Goal: Find specific page/section: Find specific page/section

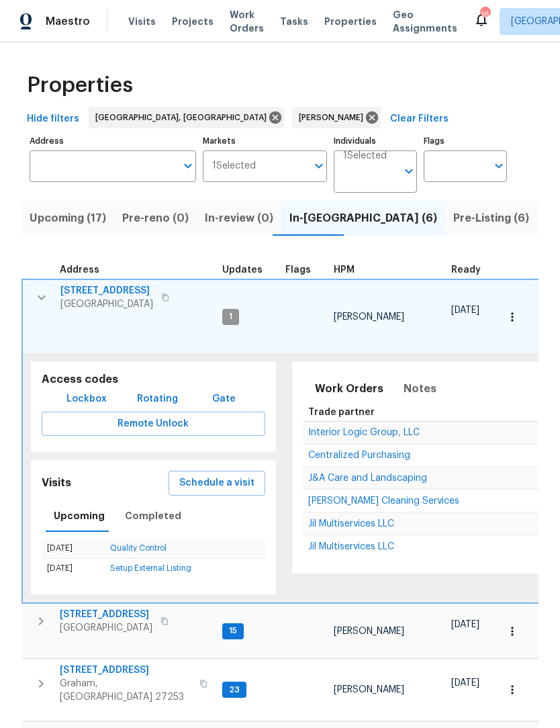
scroll to position [11, 0]
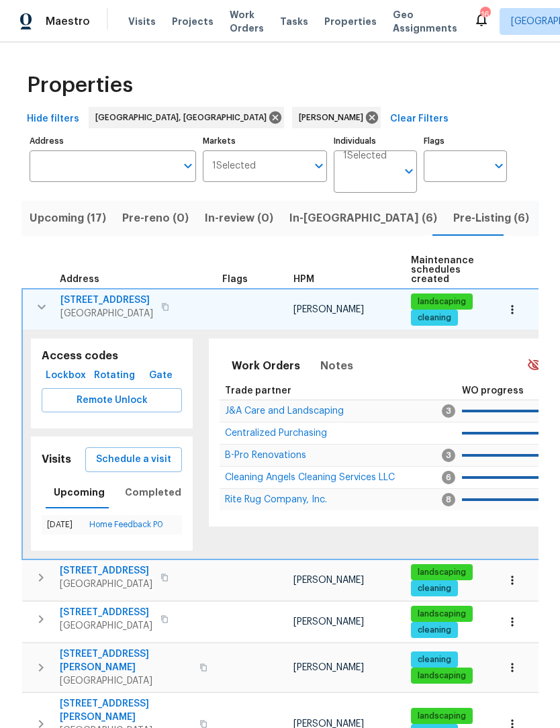
click at [48, 308] on icon "button" at bounding box center [42, 307] width 16 height 16
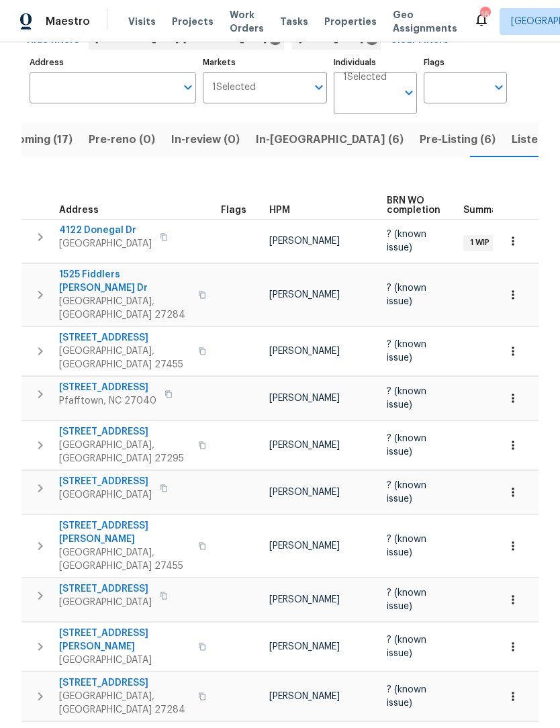
scroll to position [71, 0]
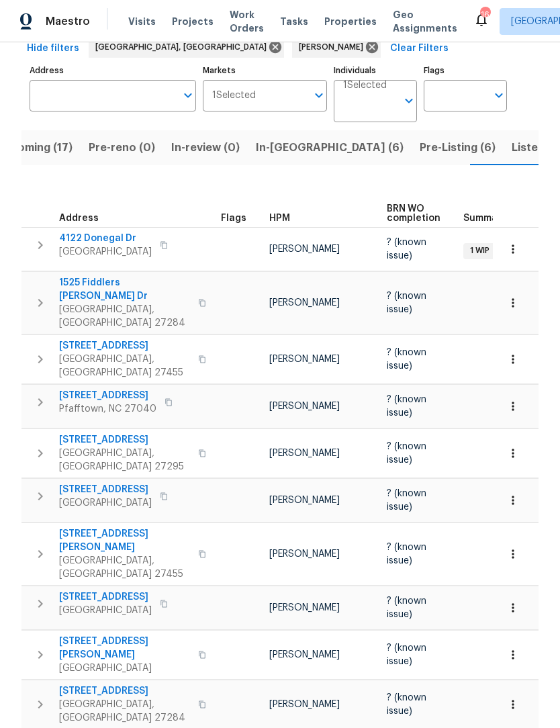
click at [512, 145] on span "Listed (45)" at bounding box center [541, 147] width 58 height 19
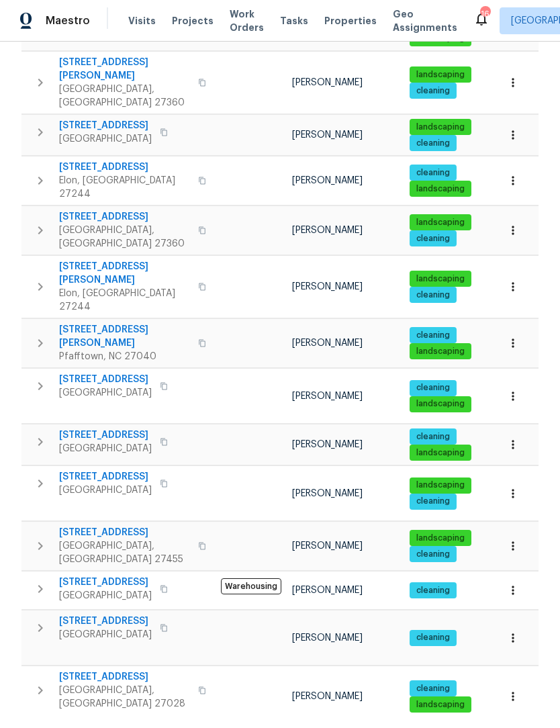
scroll to position [44, 0]
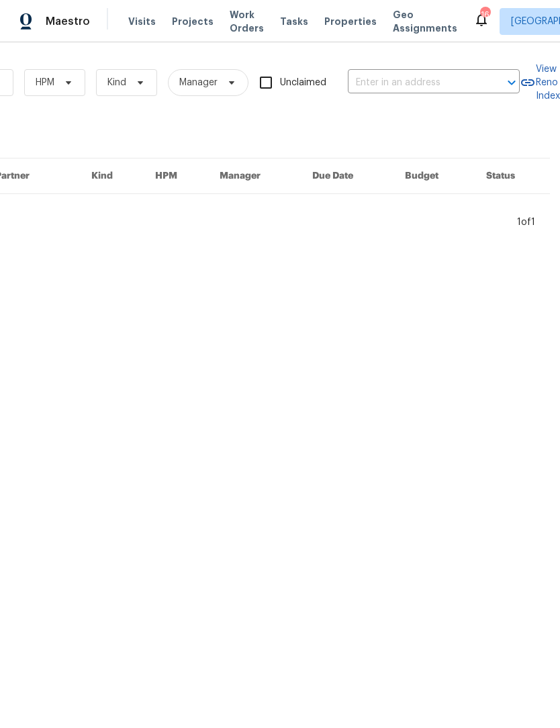
scroll to position [0, 221]
click at [382, 80] on input "text" at bounding box center [415, 83] width 134 height 21
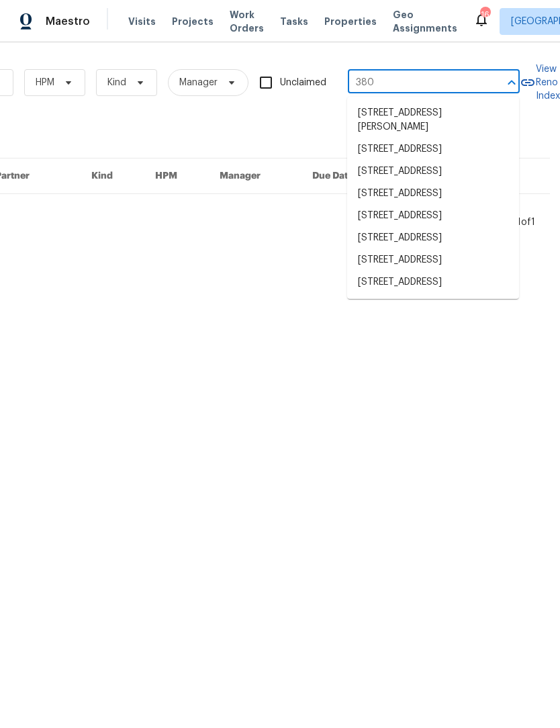
type input "3801"
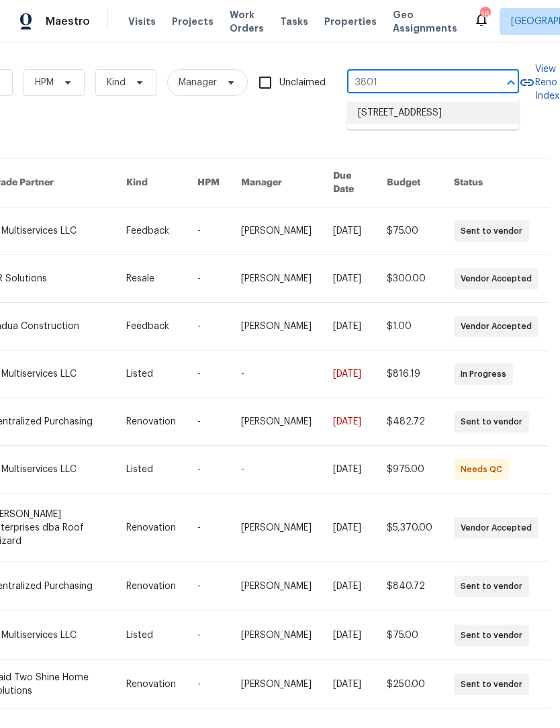
click at [402, 114] on li "3801 Fig Leaf Ct, Greensboro, NC 27406" at bounding box center [433, 113] width 172 height 22
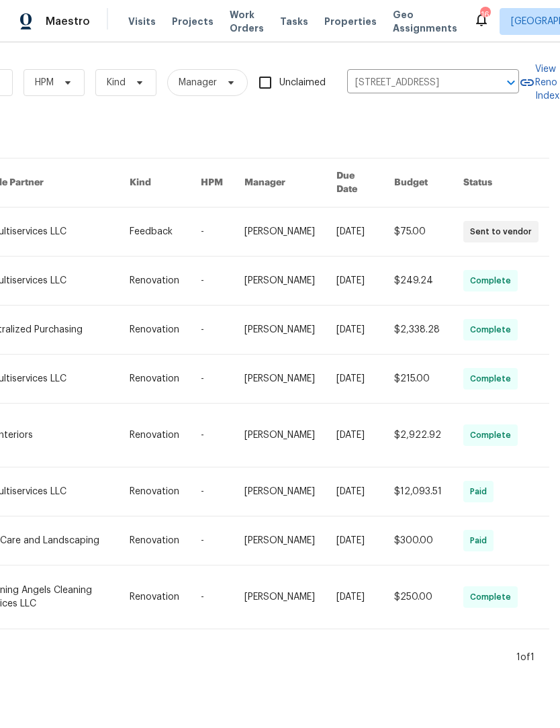
click at [46, 214] on link at bounding box center [55, 232] width 149 height 48
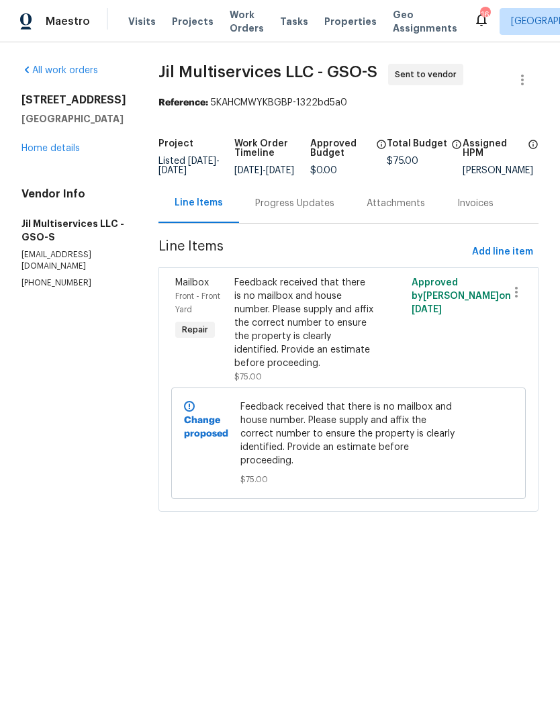
click at [56, 151] on link "Home details" at bounding box center [50, 148] width 58 height 9
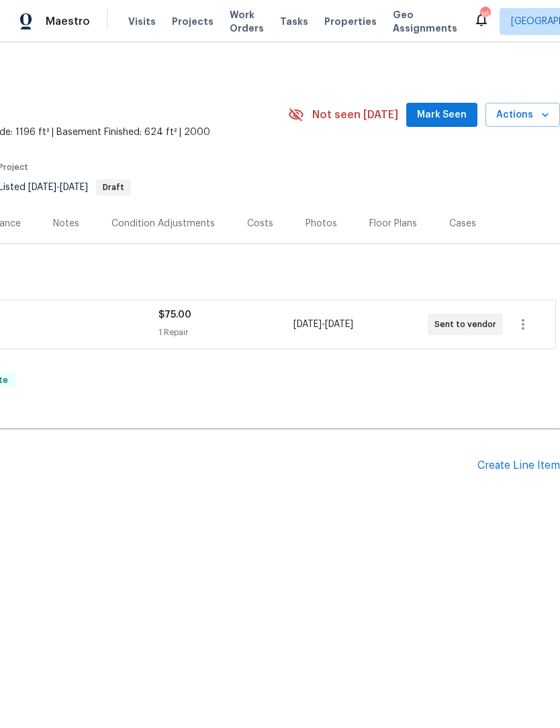
click at [448, 107] on span "Mark Seen" at bounding box center [442, 115] width 50 height 17
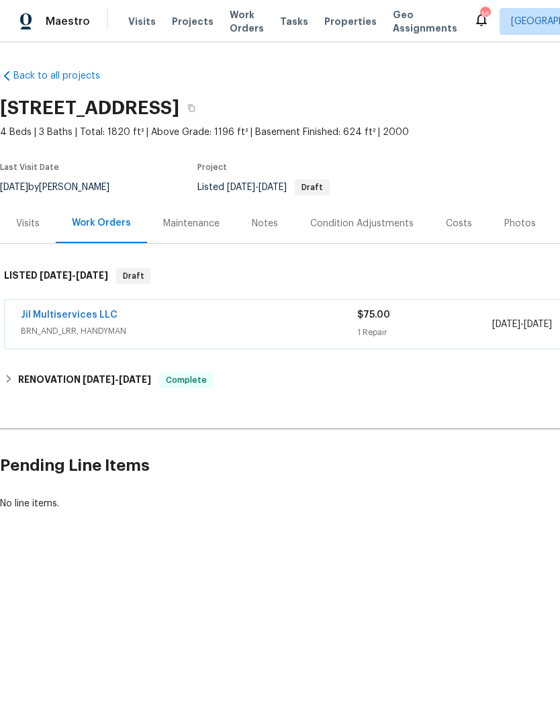
click at [91, 312] on link "Jil Multiservices LLC" at bounding box center [69, 314] width 97 height 9
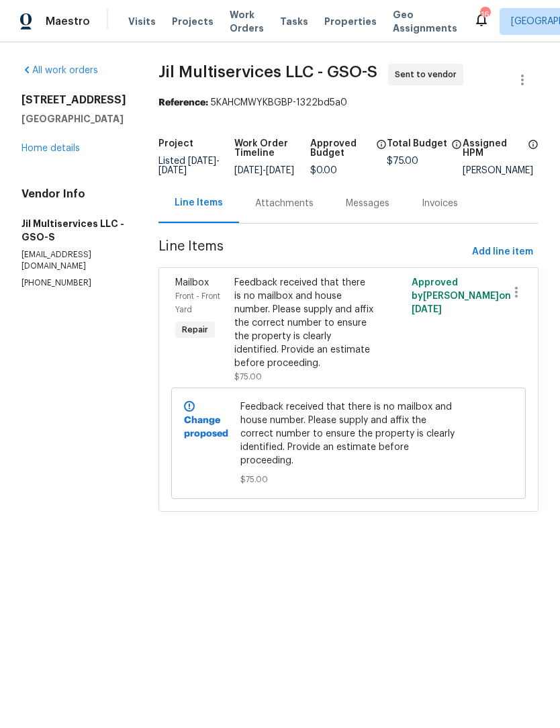
click at [291, 204] on div "Attachments" at bounding box center [284, 203] width 91 height 40
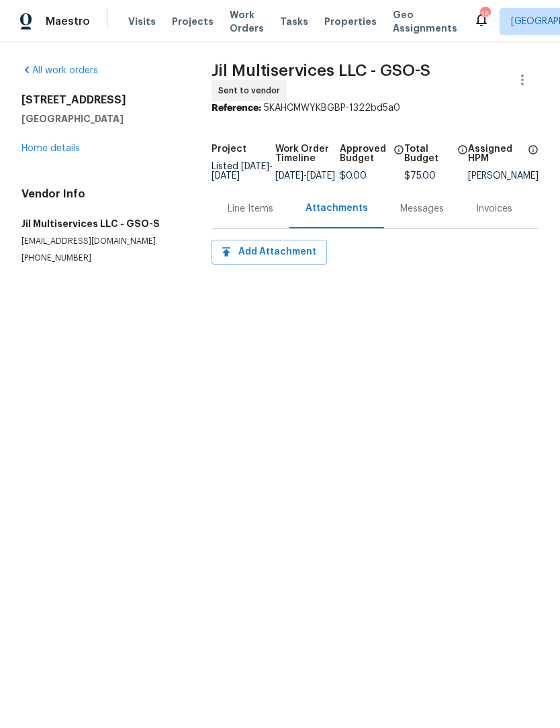
click at [251, 214] on div "Line Items" at bounding box center [251, 208] width 46 height 13
